Goal: Information Seeking & Learning: Check status

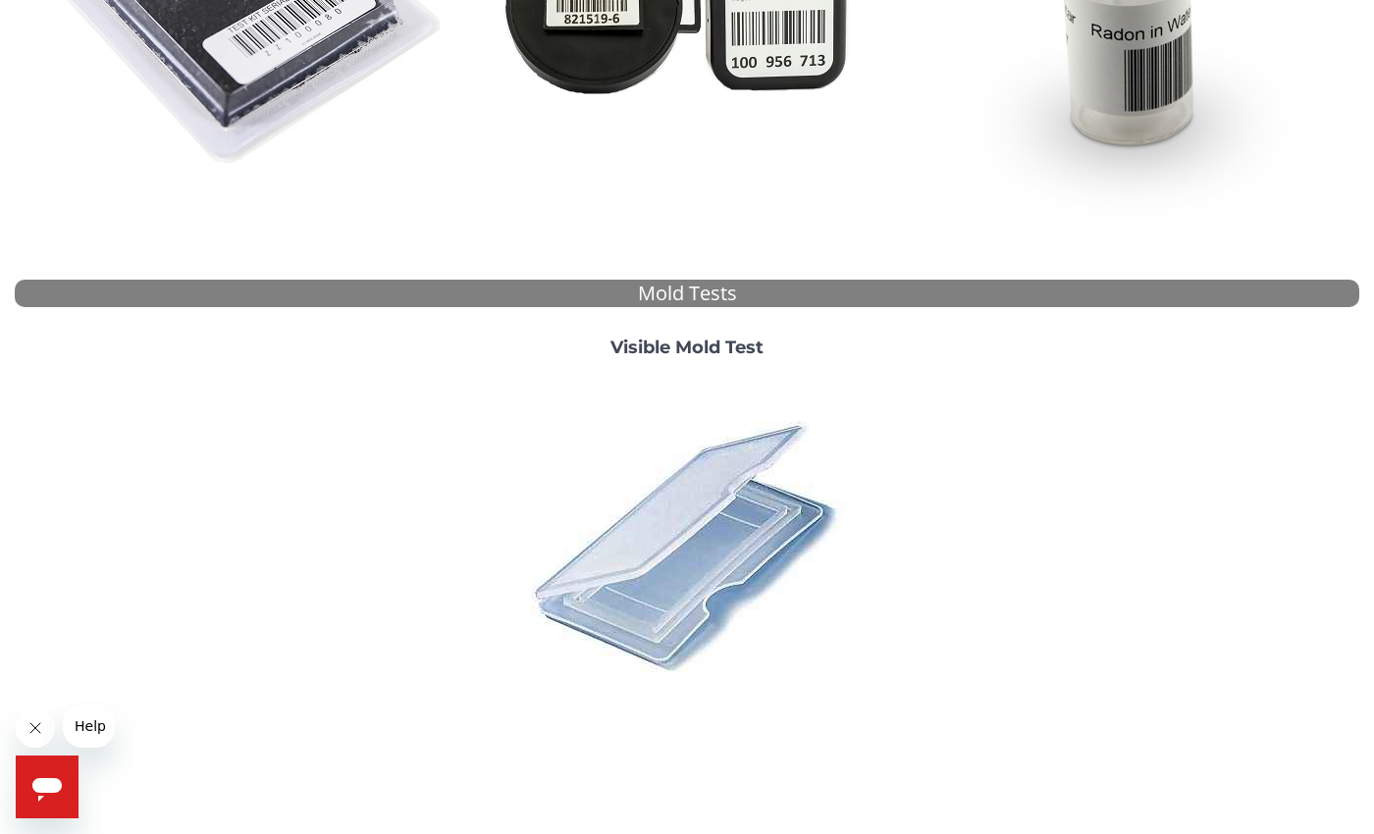
scroll to position [572, 0]
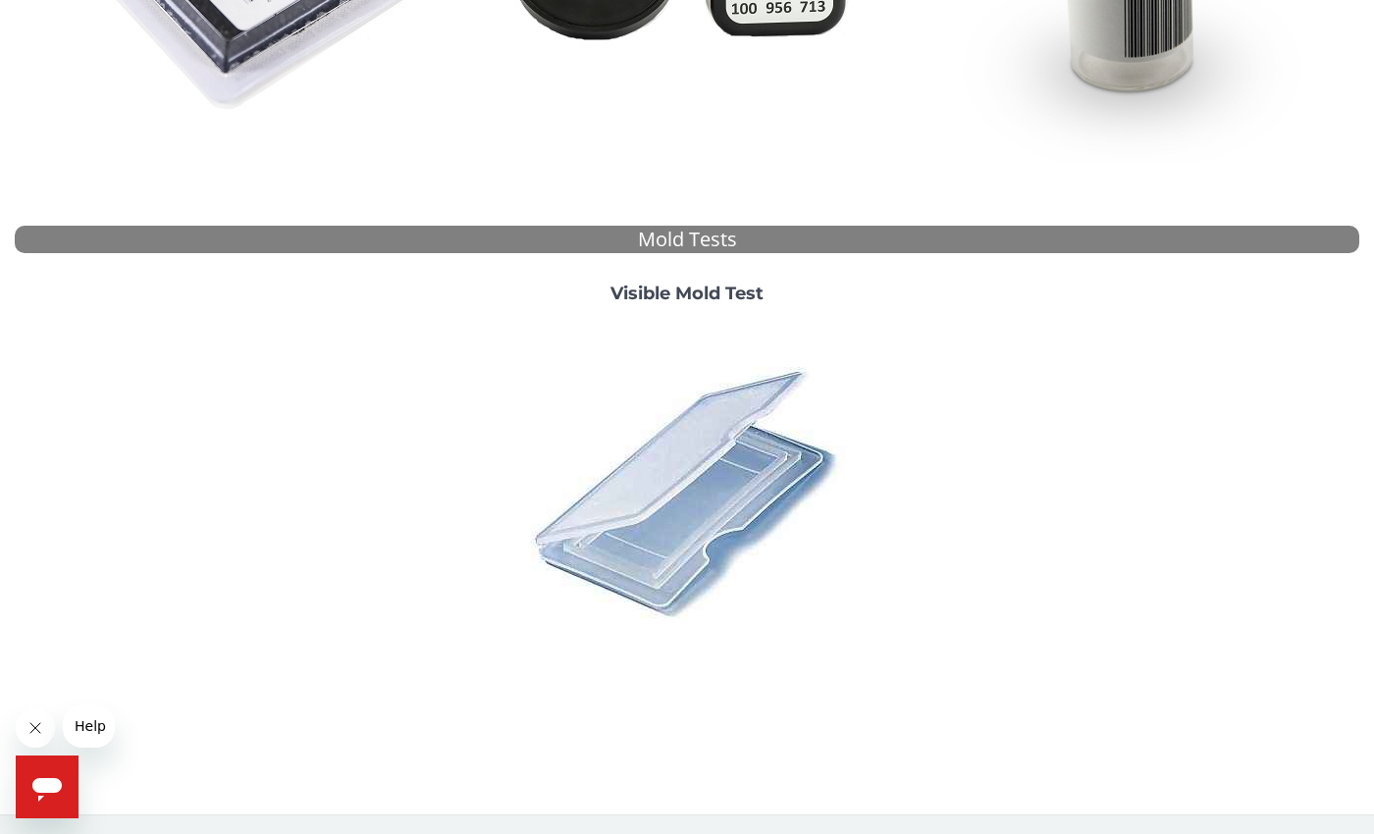
click at [706, 494] on img at bounding box center [686, 491] width 343 height 343
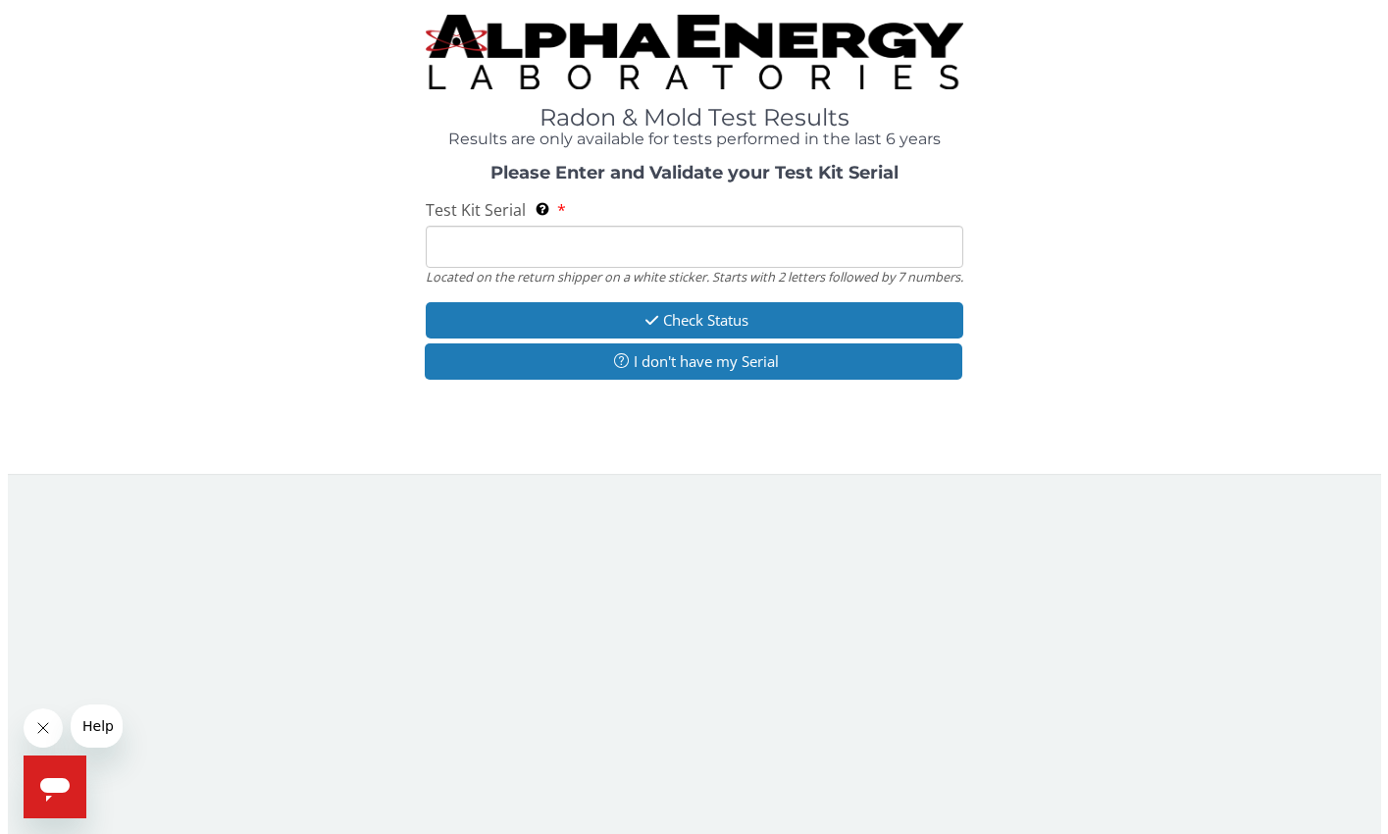
scroll to position [0, 0]
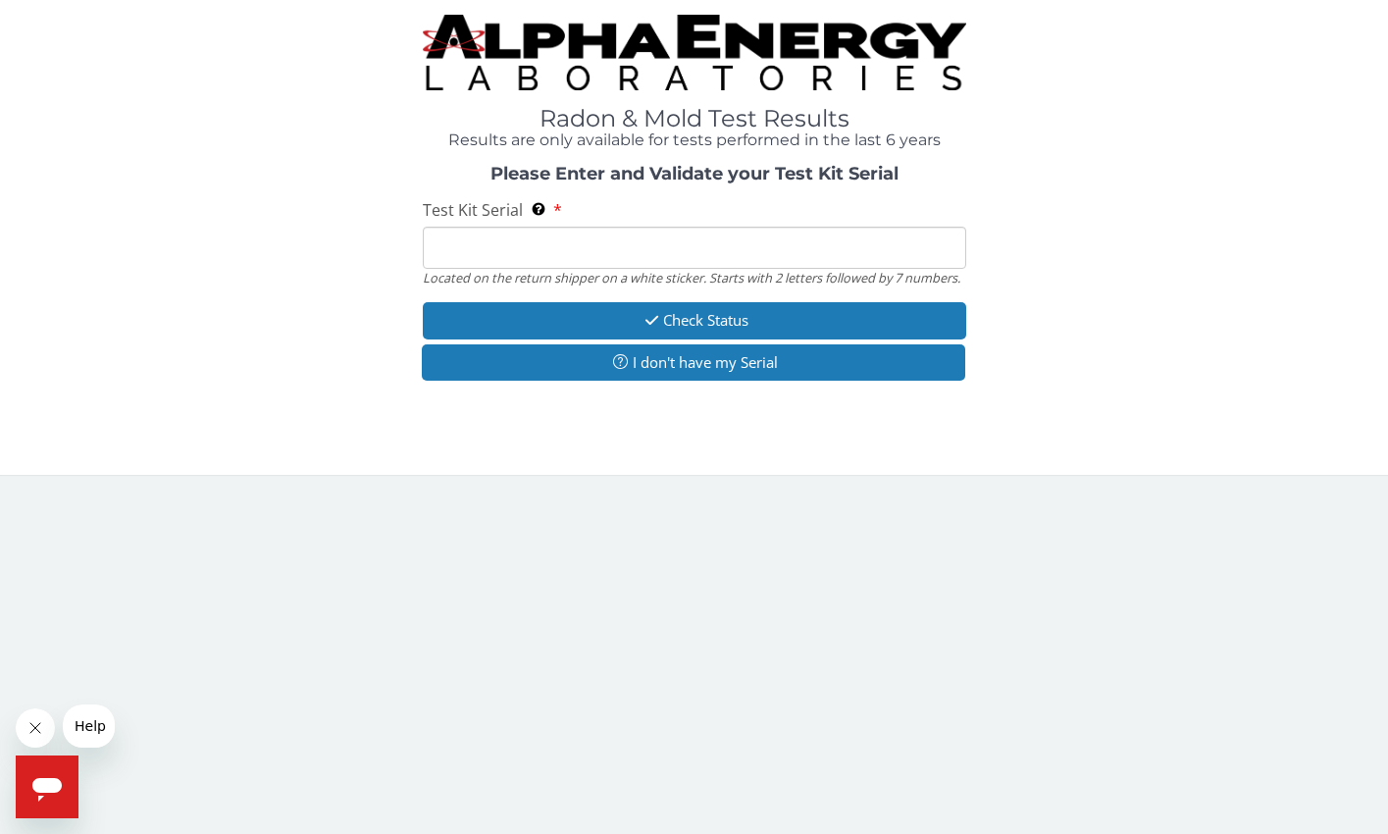
click at [554, 248] on input "Test Kit Serial Located on the return shipper on a white sticker. Starts with 2…" at bounding box center [695, 248] width 544 height 42
click at [552, 248] on input "Test Kit Serial Located on the return shipper on a white sticker. Starts with 2…" at bounding box center [695, 248] width 544 height 42
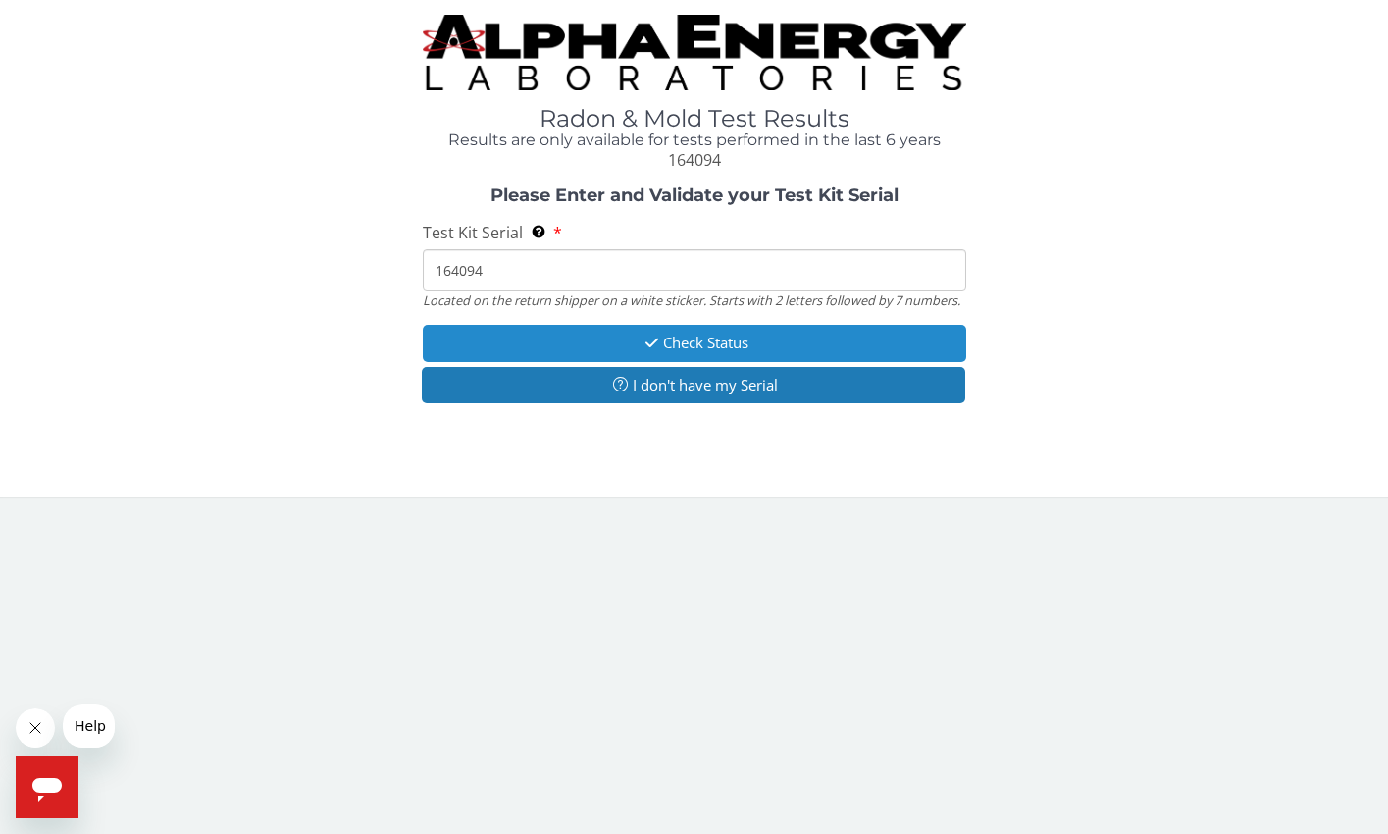
click at [604, 341] on button "Check Status" at bounding box center [695, 343] width 544 height 36
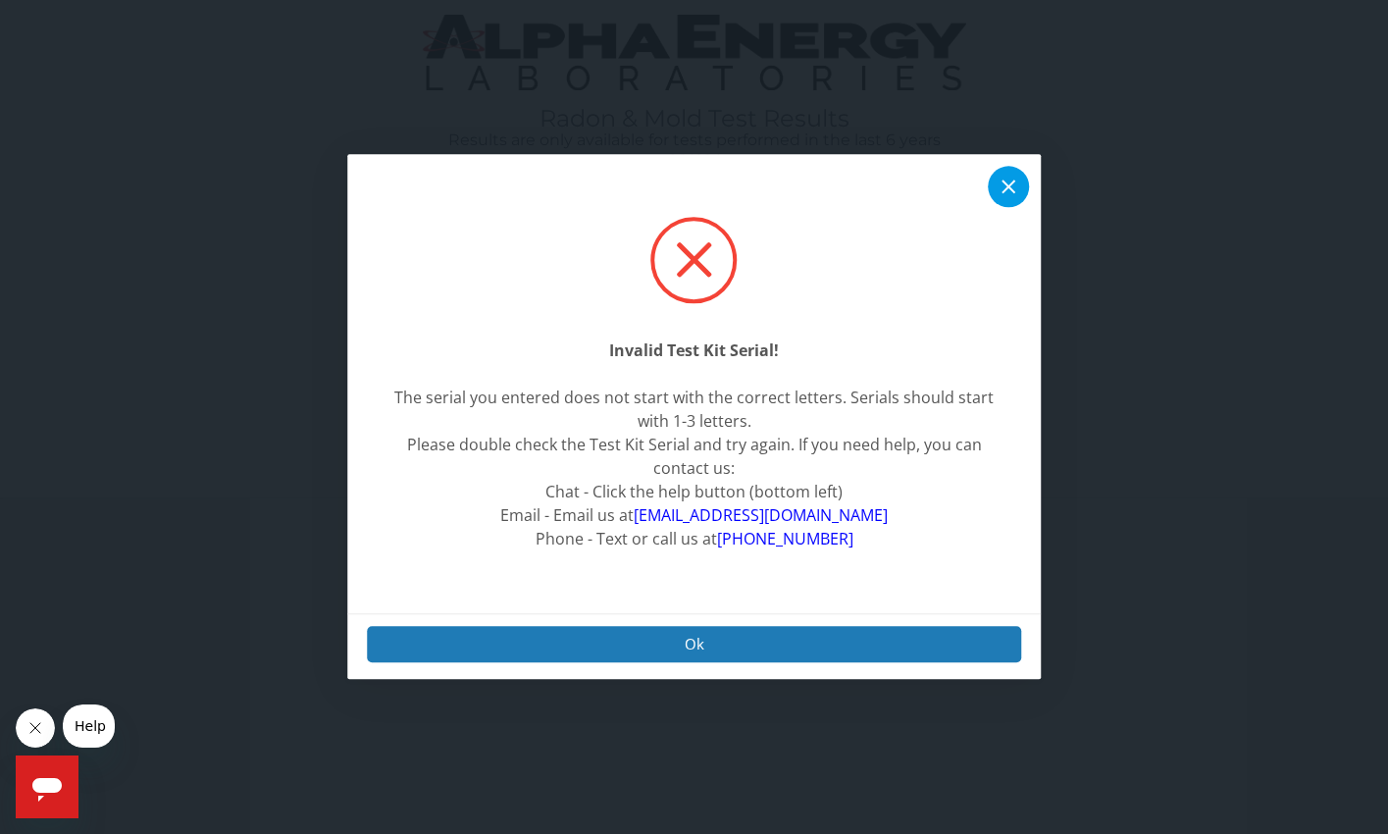
click at [1019, 190] on icon at bounding box center [1009, 188] width 24 height 24
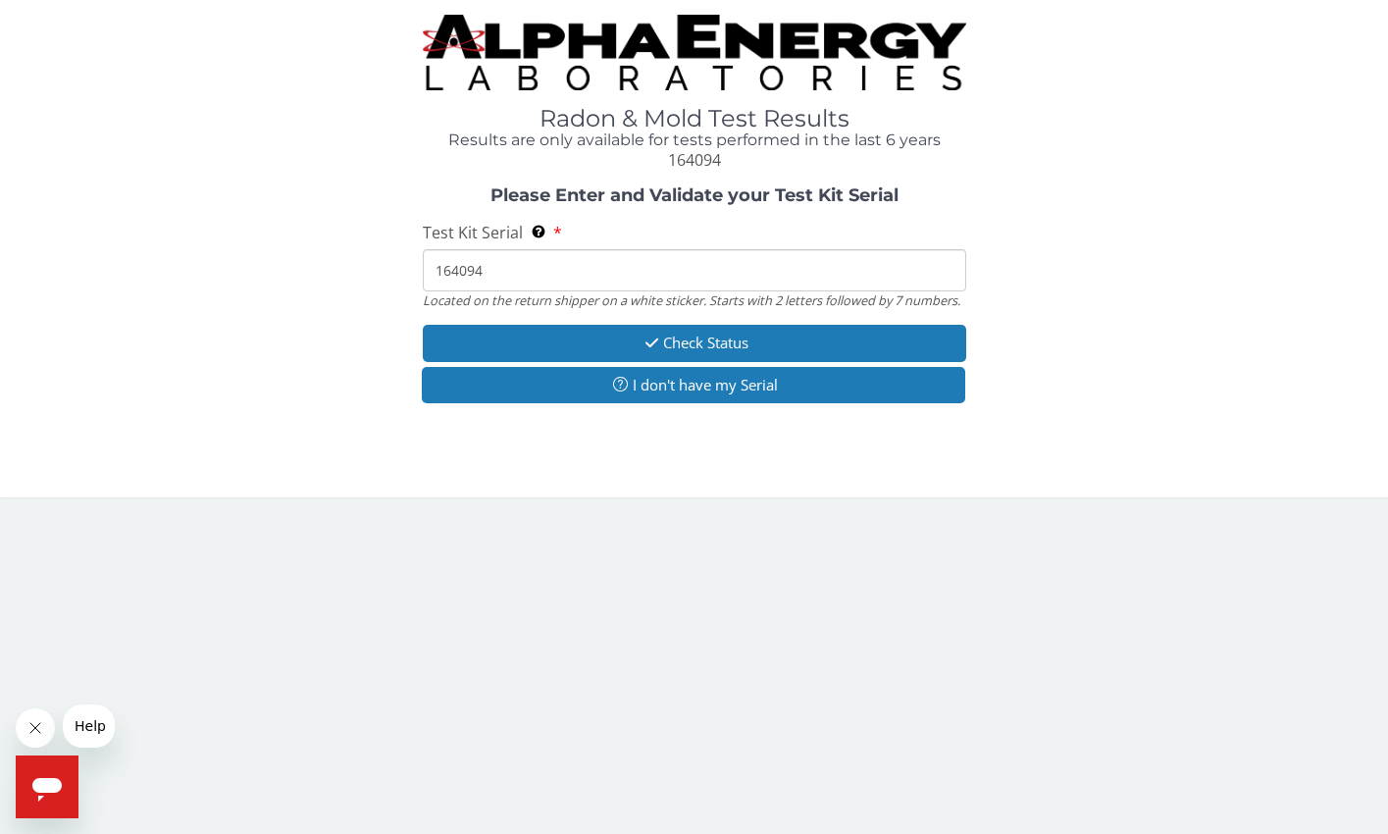
click at [483, 272] on input "164094" at bounding box center [695, 270] width 544 height 42
drag, startPoint x: 547, startPoint y: 280, endPoint x: 320, endPoint y: 276, distance: 226.7
click at [320, 276] on div "Please Enter and Validate your Test Kit Serial Test Kit Serial Located on the r…" at bounding box center [694, 297] width 1359 height 222
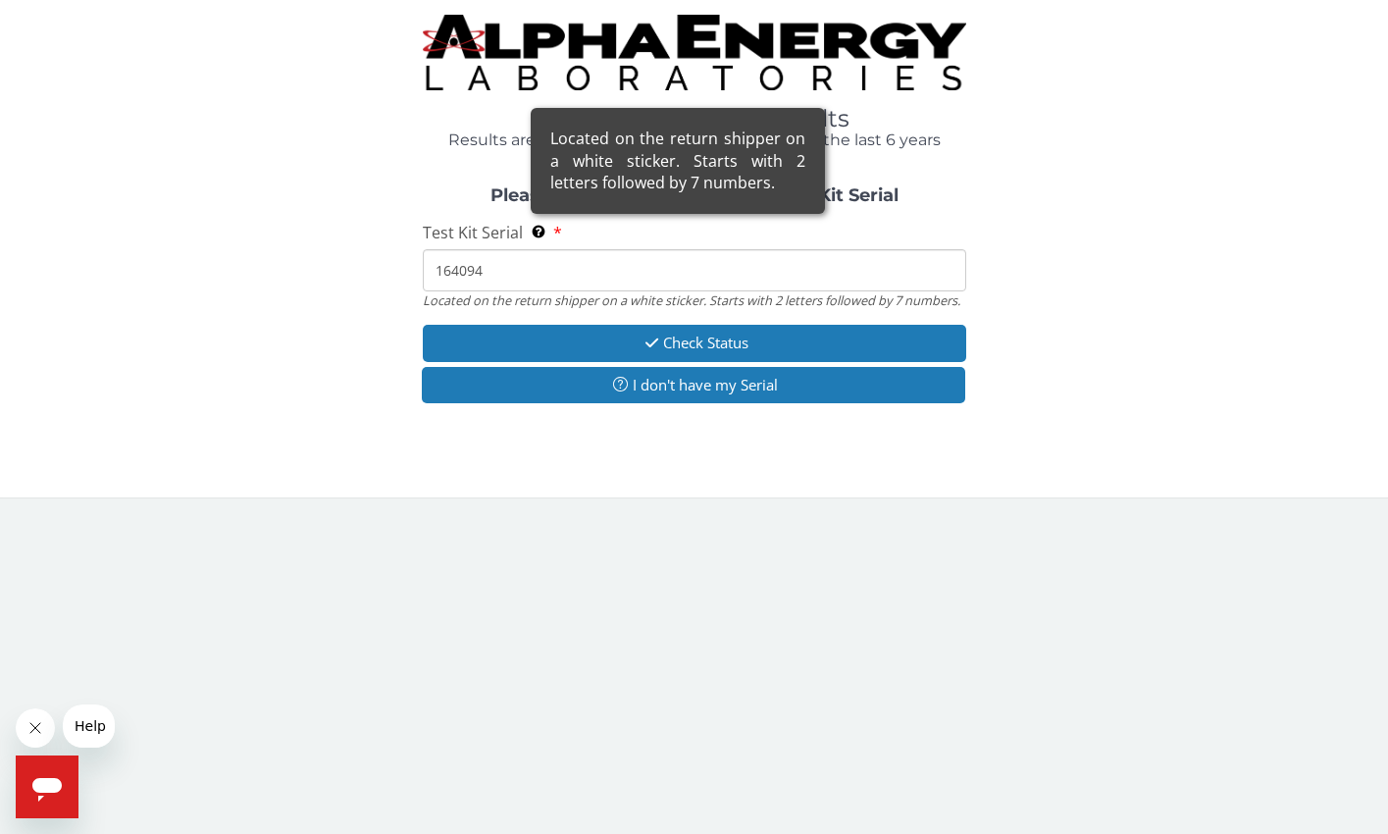
click at [544, 215] on div "Located on the return shipper on a white sticker. Starts with 2 letters followe…" at bounding box center [678, 161] width 294 height 107
click at [544, 249] on input "164094" at bounding box center [695, 270] width 544 height 42
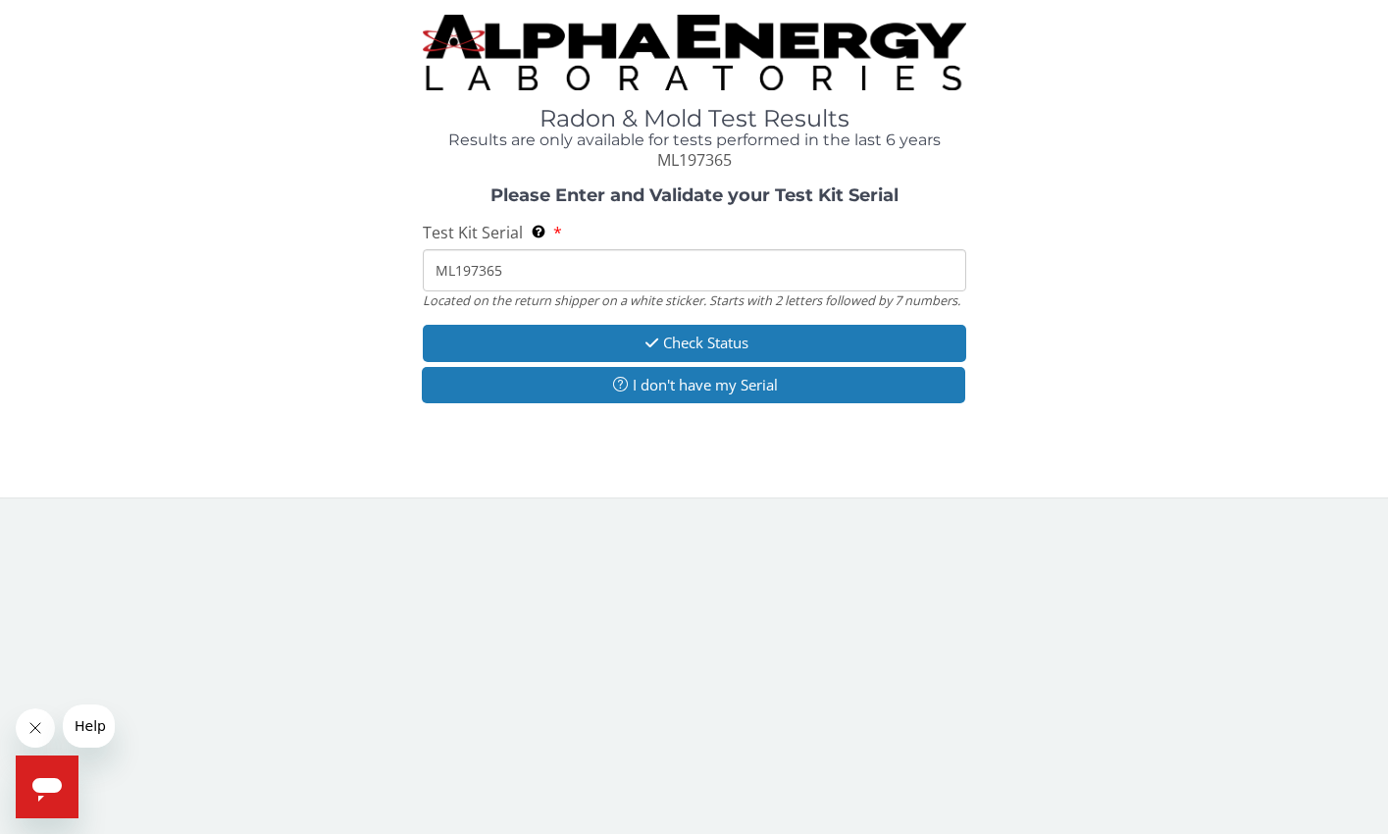
type input "ML197365"
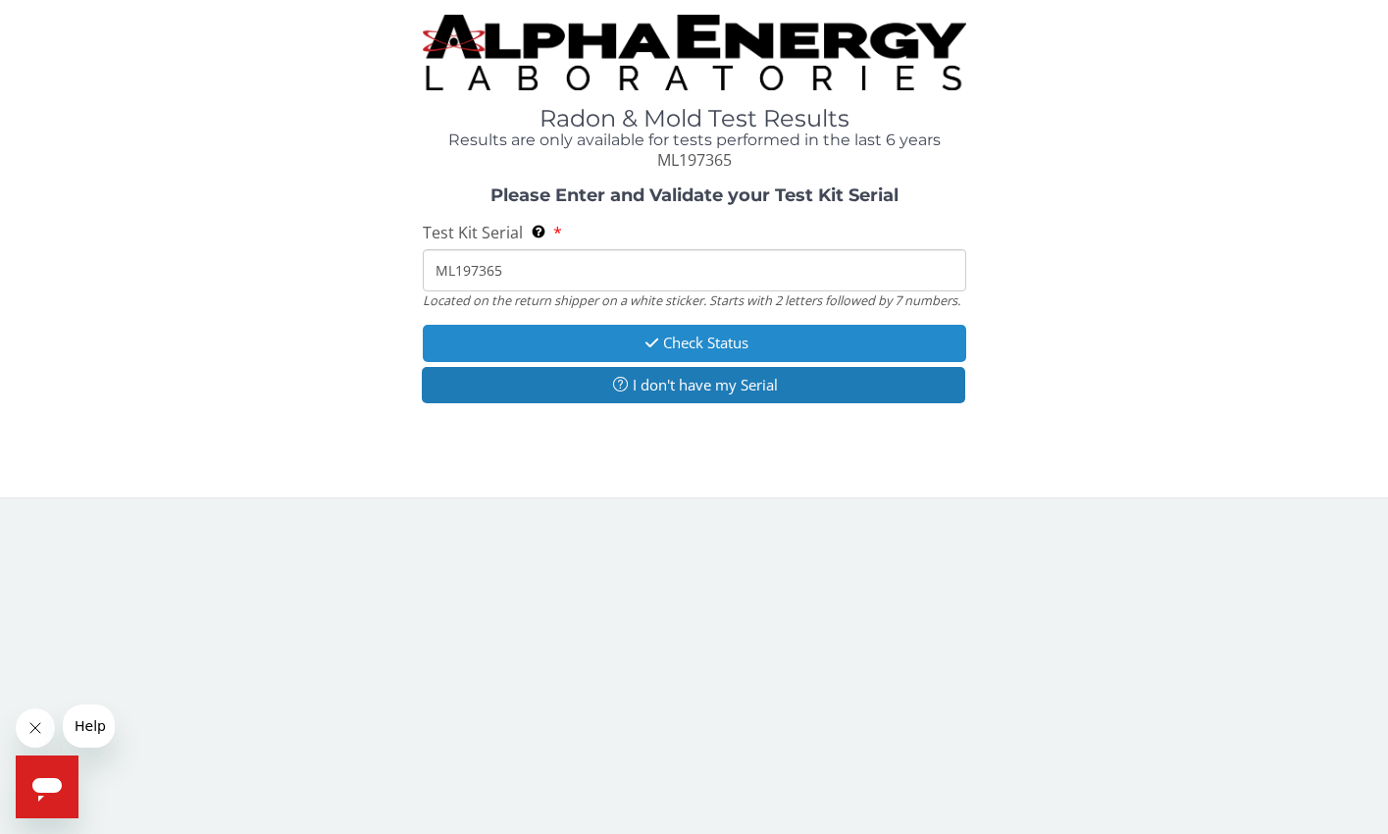
click at [711, 330] on button "Check Status" at bounding box center [695, 343] width 544 height 36
